Goal: Check status: Check status

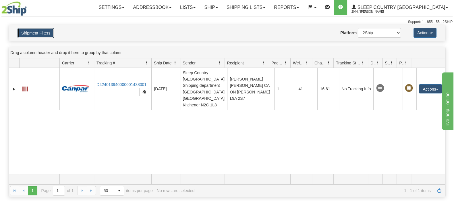
drag, startPoint x: 51, startPoint y: 31, endPoint x: 64, endPoint y: 42, distance: 16.9
click at [51, 31] on button "Shipment Filters" at bounding box center [36, 33] width 36 height 10
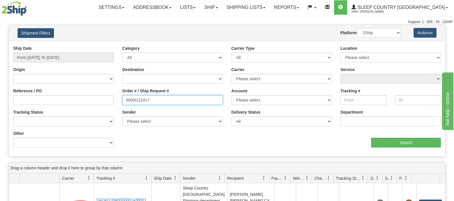
drag, startPoint x: 172, startPoint y: 99, endPoint x: 136, endPoint y: 101, distance: 35.2
click at [103, 45] on div "Reference / PO Order # / Ship Request # 9000I122417 Account Please select Canad…" at bounding box center [227, 45] width 436 height 0
paste input "36419"
type input "9000I136419"
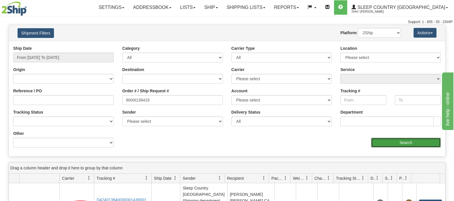
click at [392, 147] on input "Search" at bounding box center [406, 143] width 70 height 10
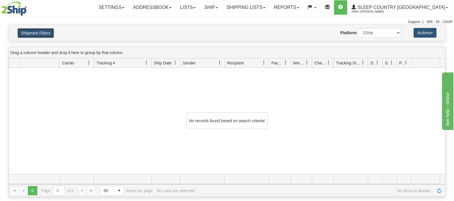
click at [32, 34] on button "Shipment Filters" at bounding box center [36, 33] width 36 height 10
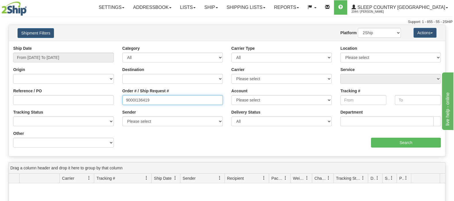
drag, startPoint x: 159, startPoint y: 97, endPoint x: 91, endPoint y: 89, distance: 69.4
click at [84, 45] on div "Reference / PO Order # / Ship Request # 9000I136419 Account Please select Canad…" at bounding box center [227, 45] width 436 height 0
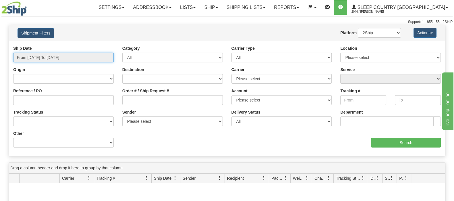
click at [83, 55] on input "From 09/01/2025 To 09/30/2025" at bounding box center [63, 58] width 101 height 10
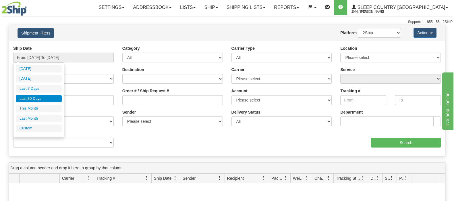
click at [43, 97] on li "Last 30 Days" at bounding box center [39, 99] width 46 height 8
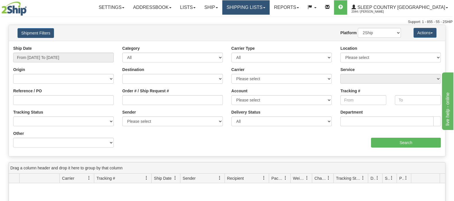
click at [270, 7] on link "Shipping lists" at bounding box center [245, 7] width 47 height 14
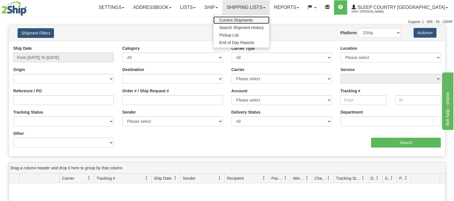
click at [253, 19] on span "Current Shipments" at bounding box center [236, 20] width 34 height 5
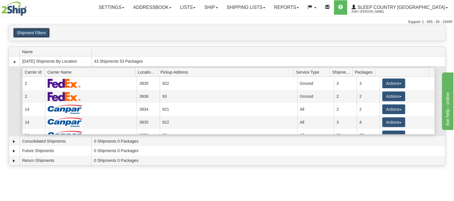
click at [30, 34] on button "Shipment Filters" at bounding box center [31, 33] width 36 height 10
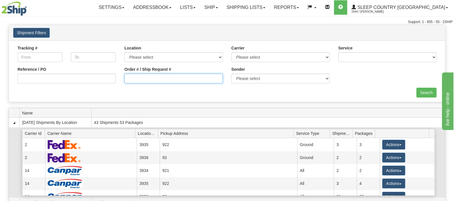
click at [148, 80] on input "Order # / Ship Request #" at bounding box center [173, 79] width 98 height 10
paste input "9000I136419"
type input "9000I136419"
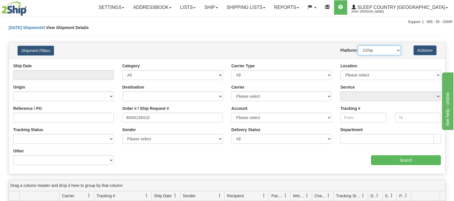
click at [380, 52] on select "2Ship Imported" at bounding box center [379, 50] width 43 height 10
click at [358, 45] on select "2Ship Imported" at bounding box center [379, 50] width 43 height 10
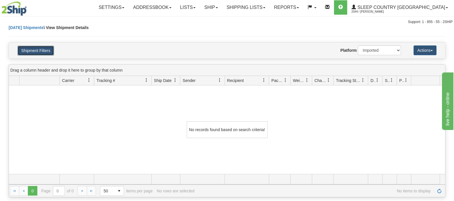
click at [50, 49] on button "Shipment Filters" at bounding box center [36, 51] width 36 height 10
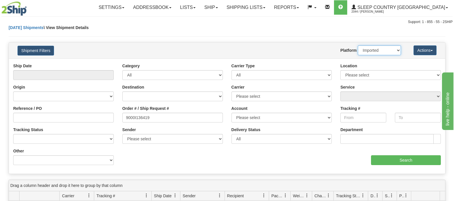
drag, startPoint x: 376, startPoint y: 49, endPoint x: 375, endPoint y: 55, distance: 5.2
click at [376, 49] on select "2Ship Imported" at bounding box center [379, 50] width 43 height 10
select select "0"
click at [358, 45] on select "2Ship Imported" at bounding box center [379, 50] width 43 height 10
